Goal: Information Seeking & Learning: Learn about a topic

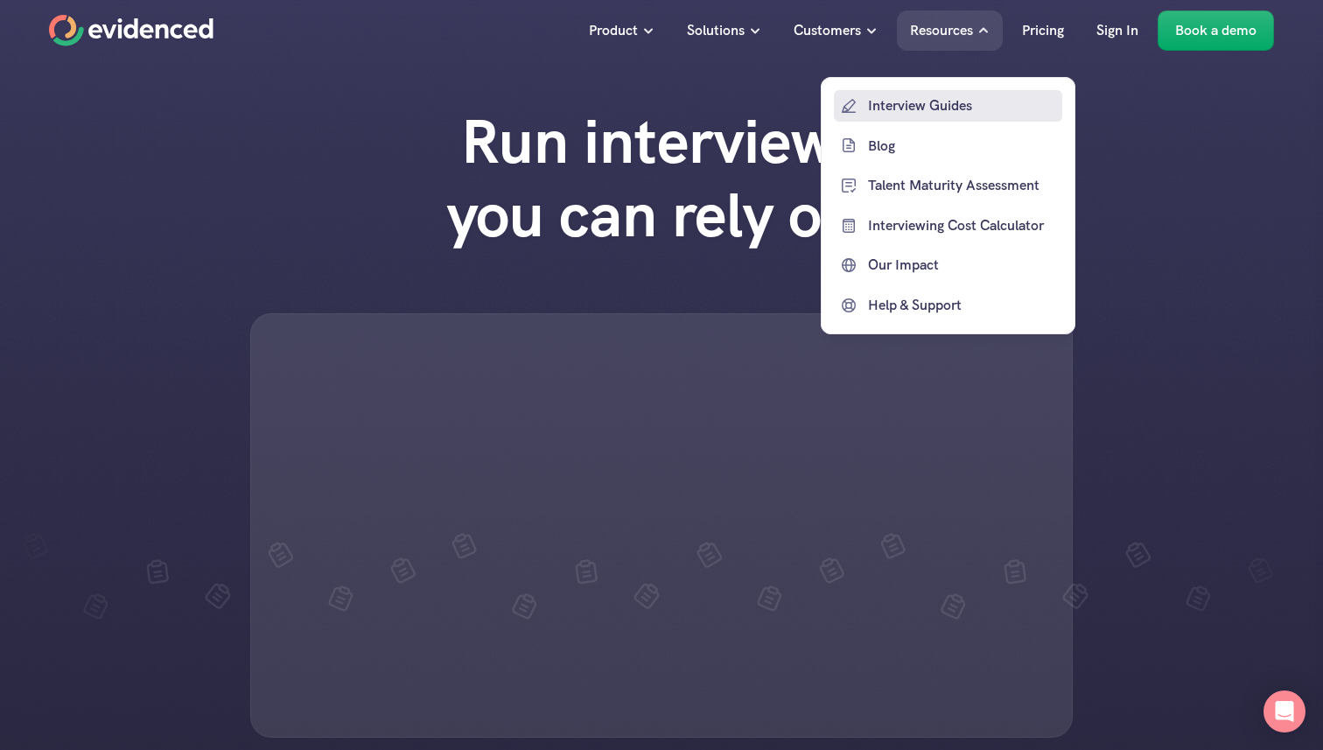
click at [947, 144] on p "Blog" at bounding box center [963, 145] width 190 height 23
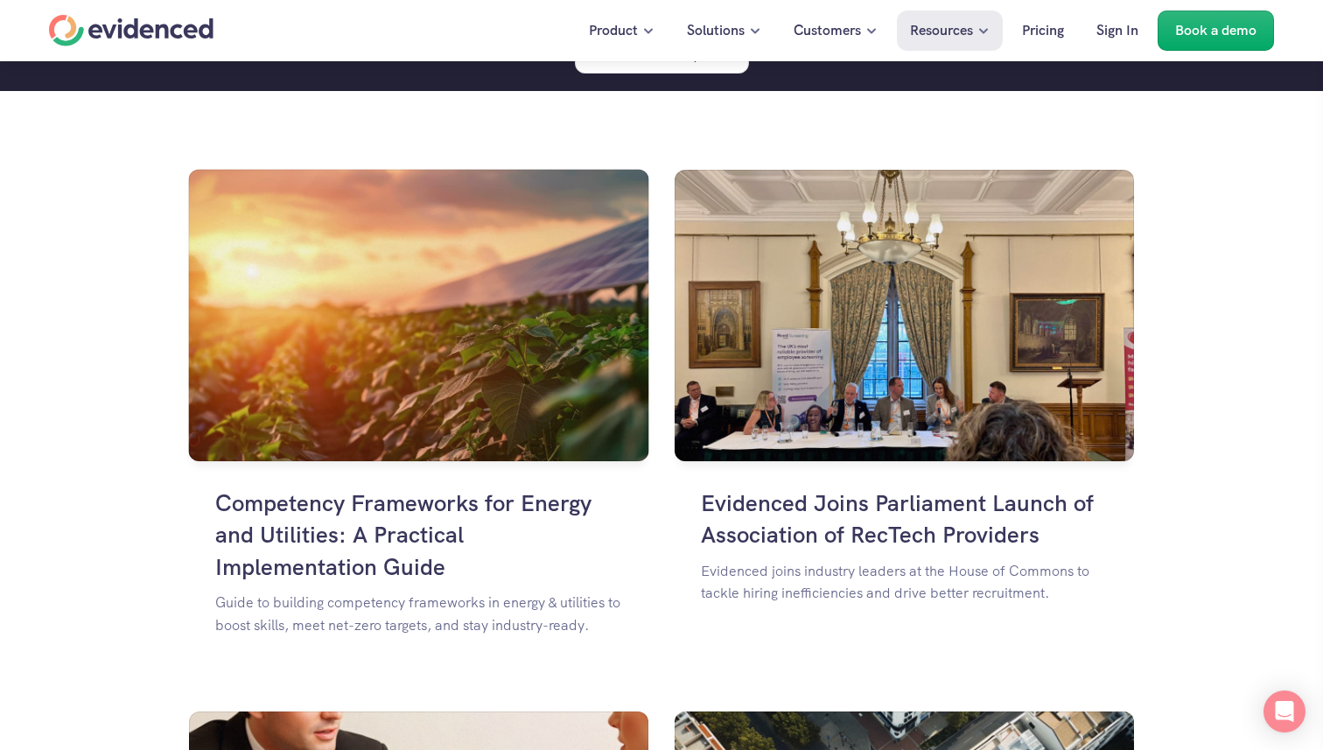
scroll to position [1362, 0]
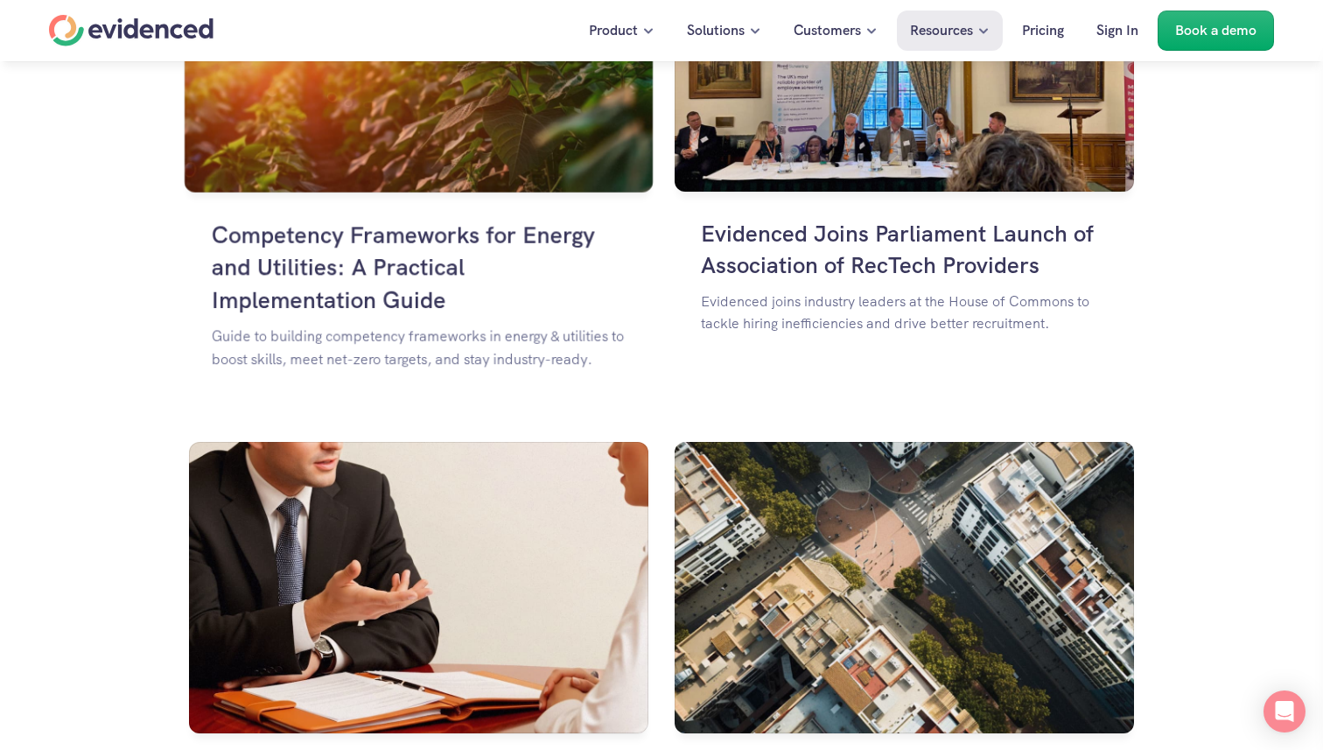
click at [536, 242] on h4 "Competency Frameworks for Energy and Utilities: A Practical Implementation Guide" at bounding box center [418, 267] width 415 height 97
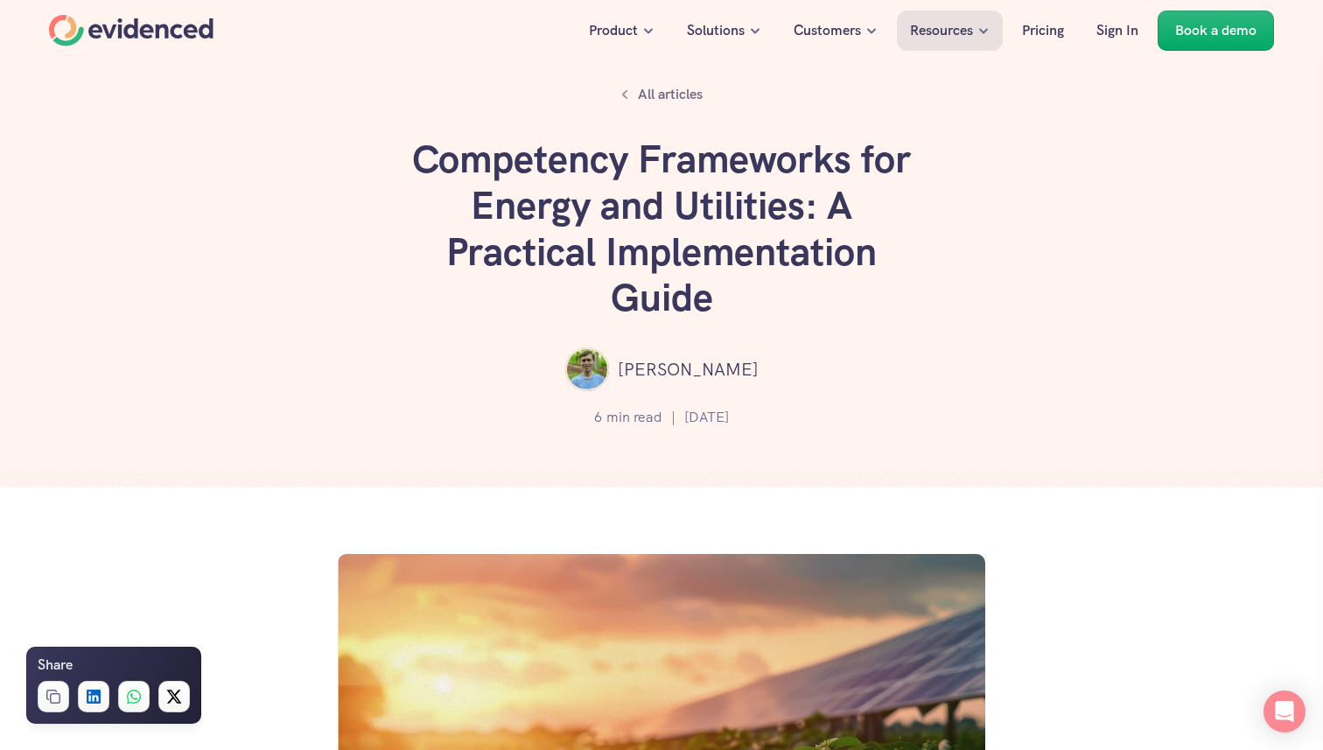
click at [511, 153] on h1 "Competency Frameworks for Energy and Utilities: A Practical Implementation Guide" at bounding box center [661, 228] width 525 height 185
drag, startPoint x: 511, startPoint y: 153, endPoint x: 678, endPoint y: 213, distance: 177.7
click at [678, 213] on h1 "Competency Frameworks for Energy and Utilities: A Practical Implementation Guide" at bounding box center [661, 228] width 525 height 185
copy h1 "Competency Frameworks for Energy and Utilities"
click at [223, 43] on div "Product Solutions Customers Resources Pricing Sign In Book a demo" at bounding box center [743, 30] width 1060 height 40
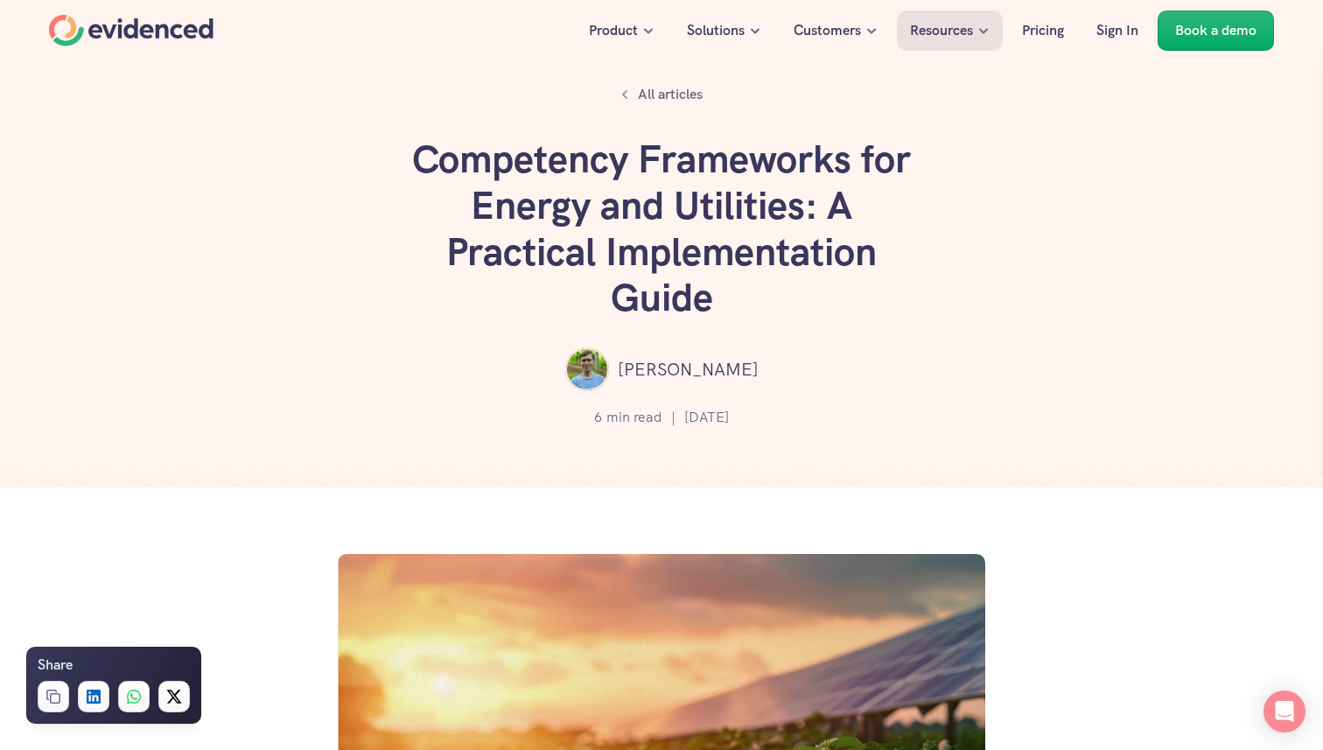
click at [198, 38] on div "Home" at bounding box center [131, 30] width 164 height 31
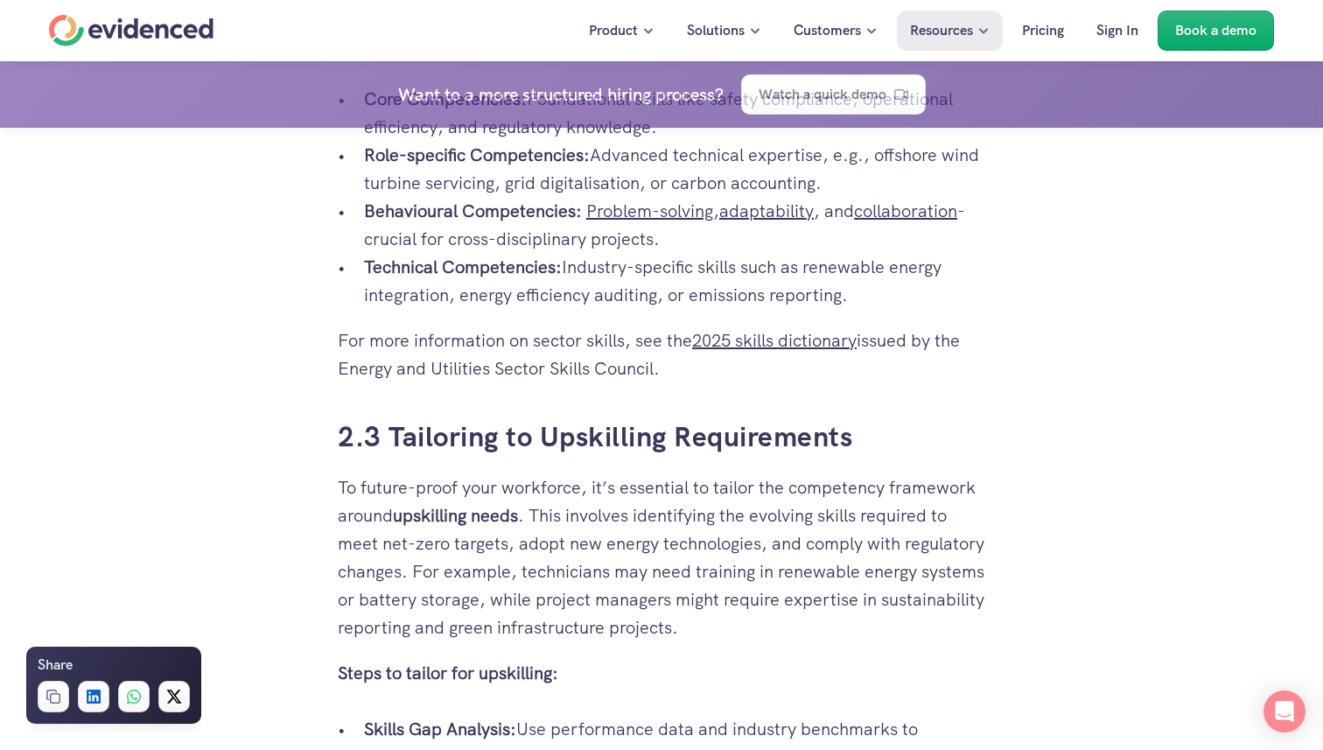
scroll to position [3237, 0]
